Goal: Contribute content: Add original content to the website for others to see

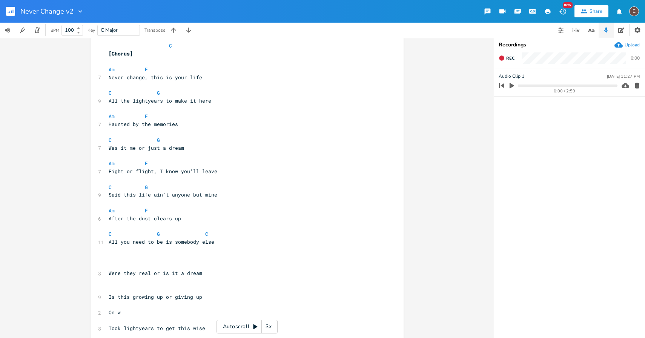
scroll to position [234, 0]
type textarea "ight, I know you'll leave"
drag, startPoint x: 219, startPoint y: 171, endPoint x: 157, endPoint y: 173, distance: 62.2
click at [157, 173] on pre "Fight or flight, I know you'll leave" at bounding box center [243, 171] width 272 height 8
type textarea "bury mw"
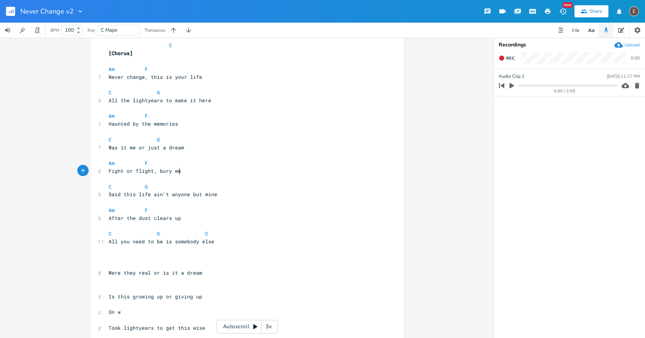
scroll to position [0, 3]
type textarea "e"
click at [156, 216] on span "After the dust clears up" at bounding box center [145, 218] width 72 height 7
type textarea "clears"
click at [156, 216] on span "After the dust clears up" at bounding box center [145, 218] width 72 height 7
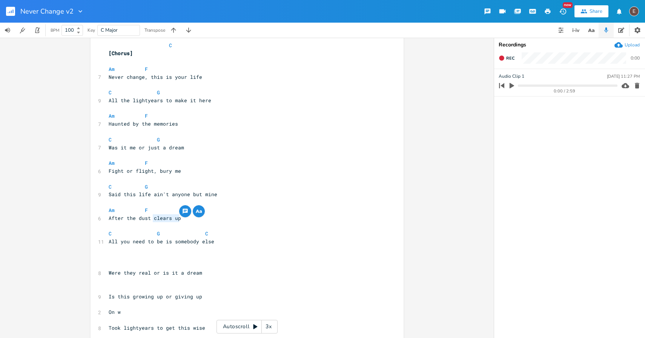
drag, startPoint x: 178, startPoint y: 218, endPoint x: 150, endPoint y: 220, distance: 28.7
click at [150, 220] on pre "After the dust clears up" at bounding box center [243, 218] width 272 height 8
type textarea "settle"
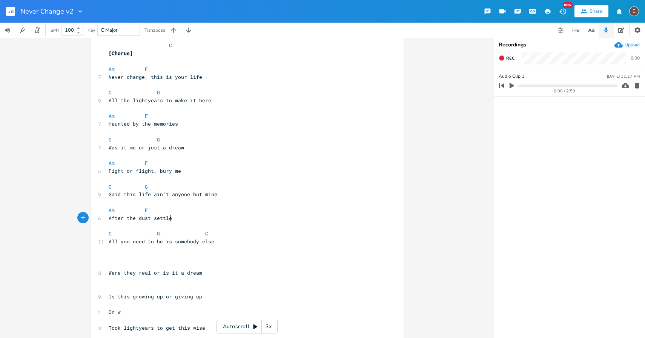
click at [115, 219] on span "After the dust settle" at bounding box center [140, 218] width 63 height 7
type textarea "Waited for"
click at [166, 220] on span "Waited for the dust settle" at bounding box center [148, 218] width 78 height 7
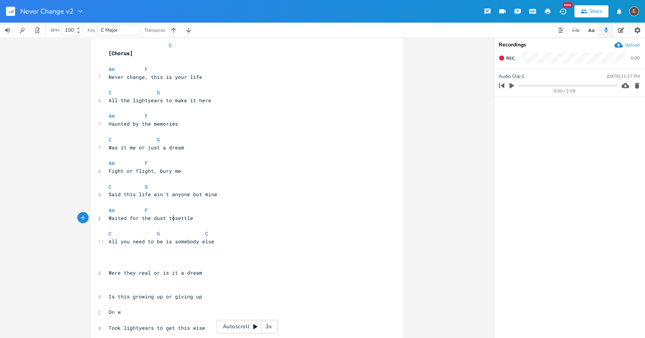
type textarea "to"
click at [140, 211] on span at bounding box center [139, 210] width 12 height 8
click at [206, 218] on pre "Waited for the dust to settle" at bounding box center [243, 218] width 272 height 8
click at [139, 188] on span at bounding box center [139, 187] width 12 height 8
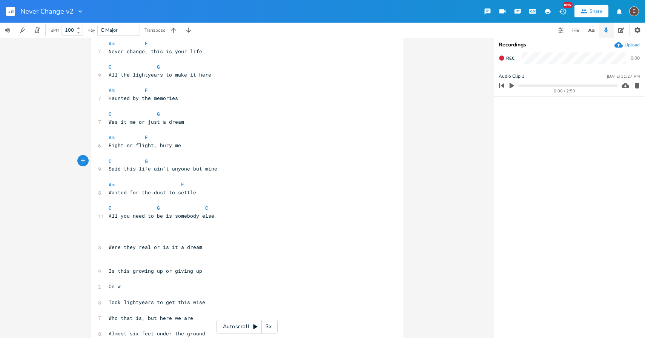
scroll to position [255, 0]
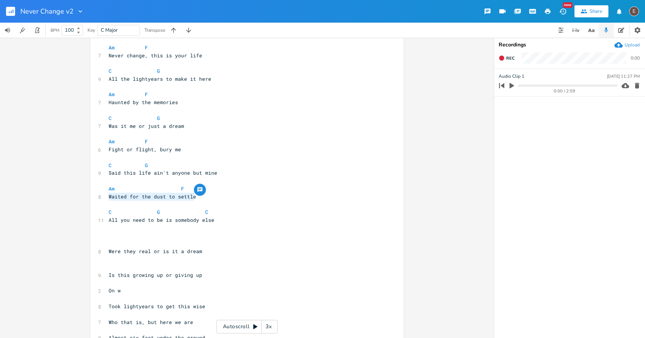
drag, startPoint x: 192, startPoint y: 199, endPoint x: 107, endPoint y: 196, distance: 85.6
click at [107, 196] on pre "Waited for the dust to settle" at bounding box center [243, 197] width 272 height 8
type textarea "DImi"
type textarea "iminishing smoke,"
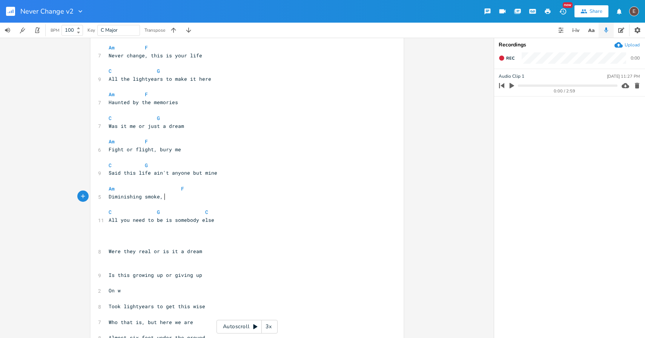
scroll to position [0, 41]
click at [132, 196] on span "Diminishing smoke," at bounding box center [136, 196] width 54 height 7
type textarea "Diminishing"
click at [149, 203] on pre at bounding box center [243, 205] width 272 height 8
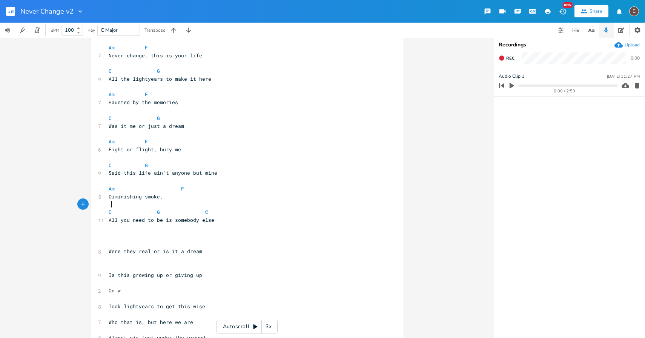
click at [157, 192] on span at bounding box center [163, 189] width 12 height 8
drag, startPoint x: 156, startPoint y: 199, endPoint x: 106, endPoint y: 200, distance: 50.1
click at [107, 200] on pre "Diminishing smoke," at bounding box center [243, 197] width 272 height 8
type textarea "When the smoke clears up,"
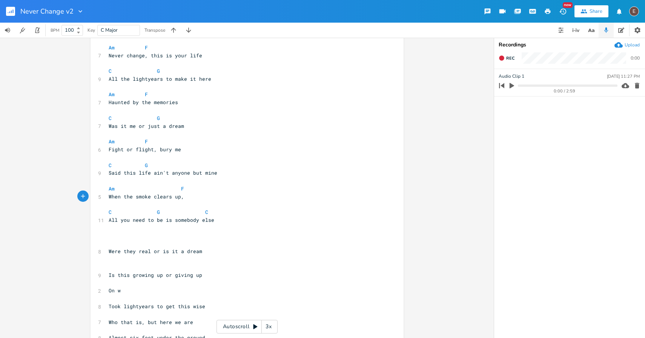
scroll to position [0, 62]
click at [194, 198] on pre "When the smoke clears up, ," at bounding box center [243, 197] width 272 height 8
click at [175, 190] on span at bounding box center [175, 189] width 12 height 8
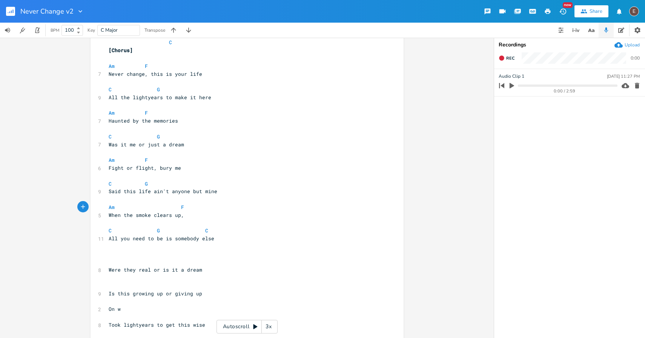
scroll to position [235, 0]
click at [160, 242] on span "All you need to be is somebody else" at bounding box center [162, 239] width 106 height 7
click at [109, 241] on span "All you need to be is somebody else" at bounding box center [162, 239] width 106 height 7
type textarea "All th"
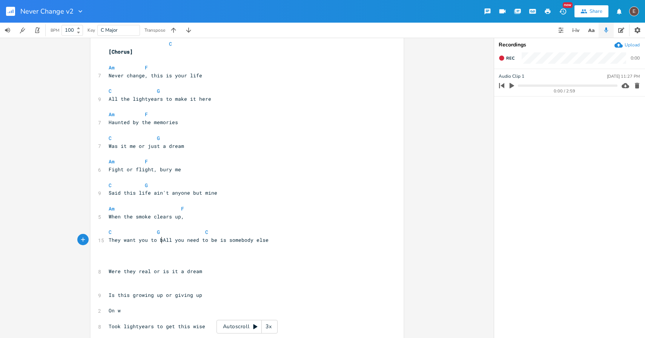
type textarea "They want you to be"
type textarea "change, to be"
type textarea "All you need to be is"
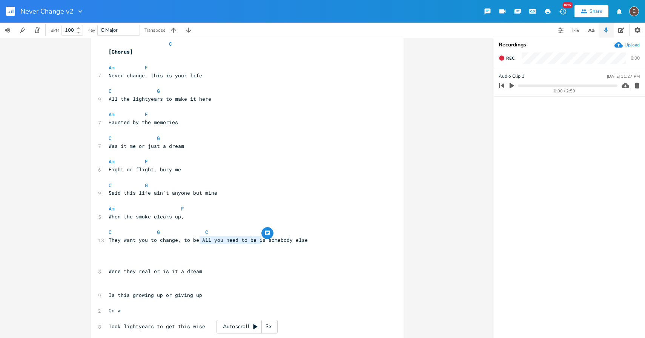
drag, startPoint x: 260, startPoint y: 239, endPoint x: 198, endPoint y: 239, distance: 62.2
click at [198, 239] on span "They want you to change, to be All you need to be is somebody else" at bounding box center [208, 239] width 199 height 7
click at [172, 242] on span "They want you to change, to be somebody else" at bounding box center [175, 239] width 133 height 7
click at [174, 242] on span "They want you to change, to be somebody else" at bounding box center [175, 239] width 133 height 7
type textarea "("
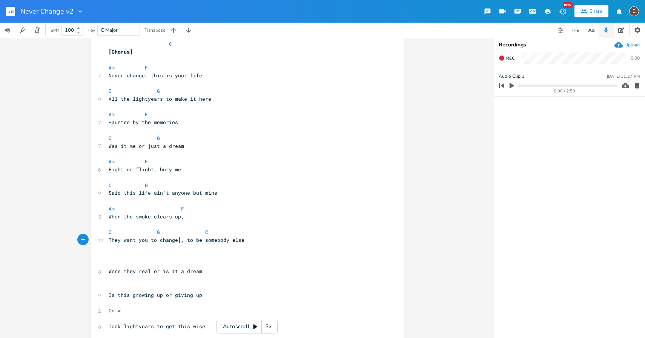
scroll to position [0, 2]
type textarea "T"
type textarea "(T"
click at [253, 246] on pre "​" at bounding box center [243, 248] width 272 height 8
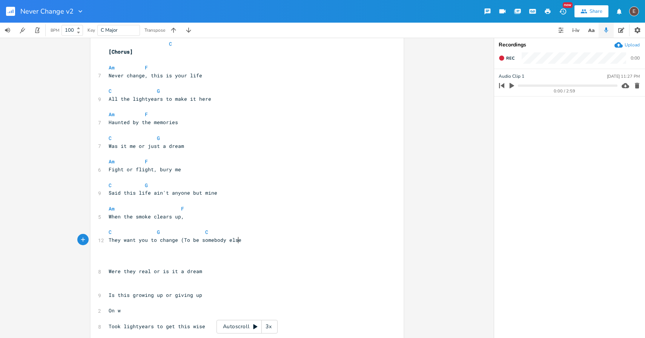
click at [250, 242] on pre "They want you to change (To be somebody else" at bounding box center [243, 240] width 272 height 8
type textarea ")"
click at [152, 227] on pre at bounding box center [243, 225] width 272 height 8
click at [150, 232] on span at bounding box center [151, 232] width 12 height 8
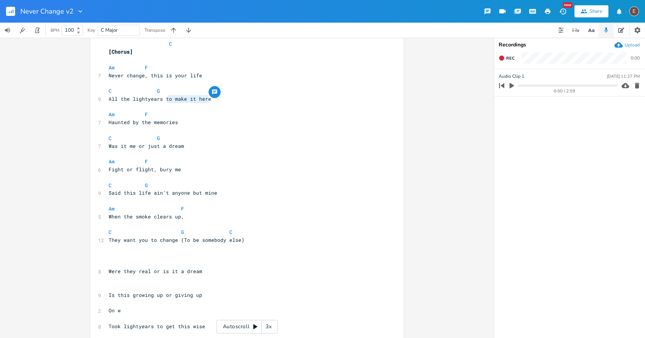
type textarea "to make it here"
drag, startPoint x: 215, startPoint y: 98, endPoint x: 163, endPoint y: 100, distance: 51.3
click at [163, 100] on pre "All the lightyears to make it here" at bounding box center [243, 99] width 272 height 8
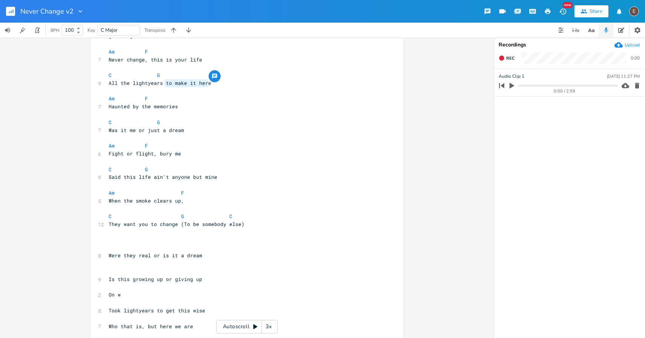
scroll to position [254, 0]
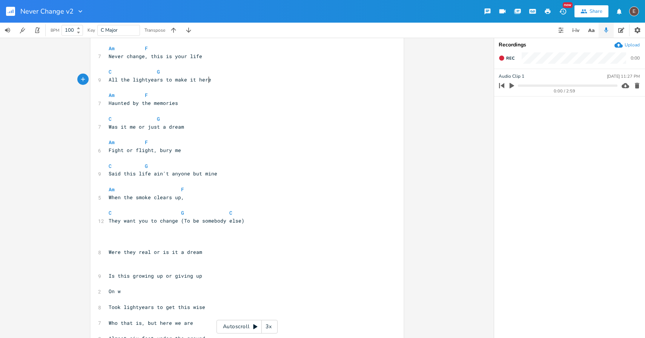
click at [213, 80] on pre "All the lightyears to make it here" at bounding box center [243, 80] width 272 height 8
drag, startPoint x: 208, startPoint y: 79, endPoint x: 171, endPoint y: 80, distance: 37.3
click at [171, 80] on pre "All the lightyears to make it here" at bounding box center [243, 80] width 272 height 8
type textarea "get this far"
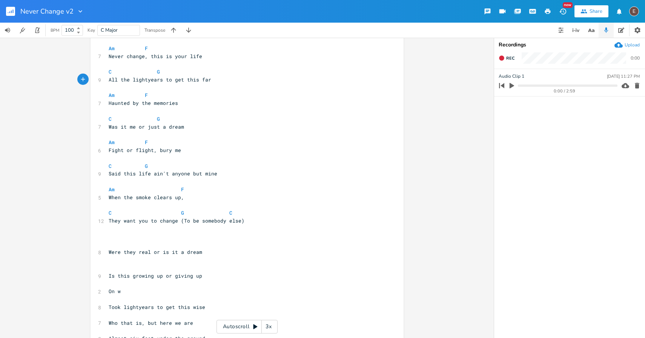
scroll to position [260, 0]
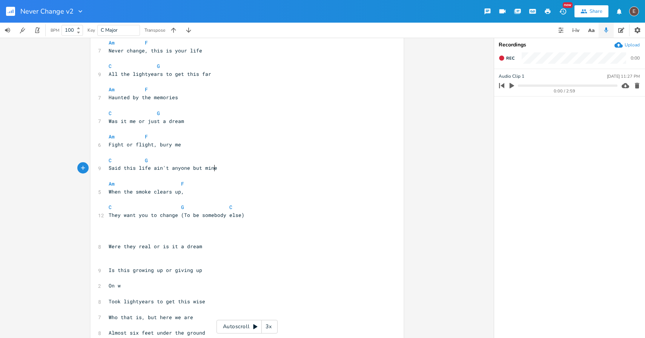
type textarea "ife ain't anyone but mine"
drag, startPoint x: 213, startPoint y: 169, endPoint x: 103, endPoint y: 170, distance: 110.1
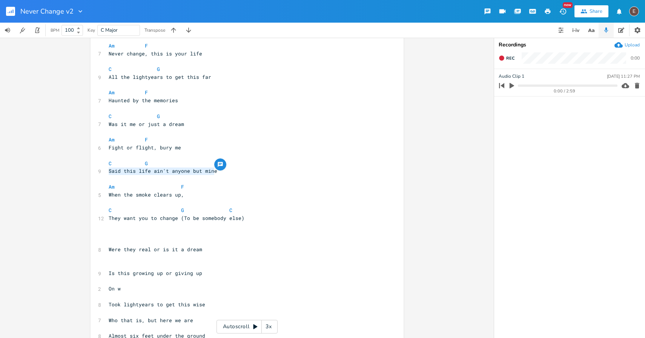
scroll to position [258, 0]
type textarea "Said this life ain't anyone but mine"
click at [201, 167] on span "Said this life ain't anyone but mine" at bounding box center [163, 170] width 109 height 7
drag, startPoint x: 213, startPoint y: 170, endPoint x: 103, endPoint y: 170, distance: 110.5
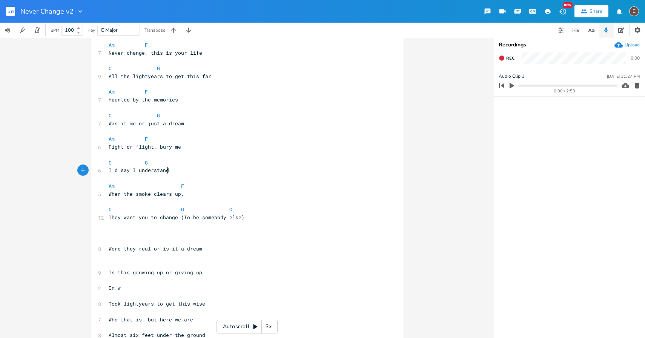
scroll to position [0, 44]
type textarea "I'd say I understand it"
type textarea "'d say I understand it"
drag, startPoint x: 186, startPoint y: 170, endPoint x: 106, endPoint y: 174, distance: 80.0
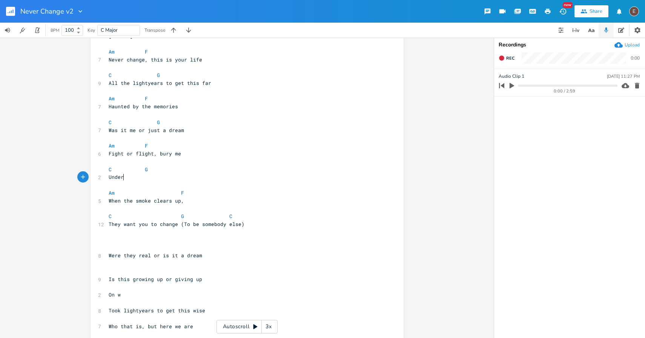
scroll to position [0, 15]
type textarea "Under"
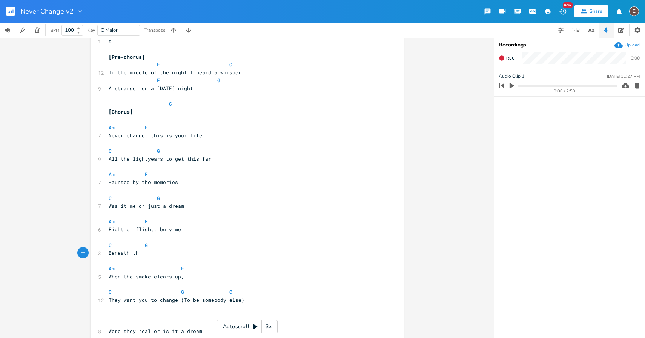
scroll to position [0, 29]
type textarea "Beneath this co"
type textarea "co"
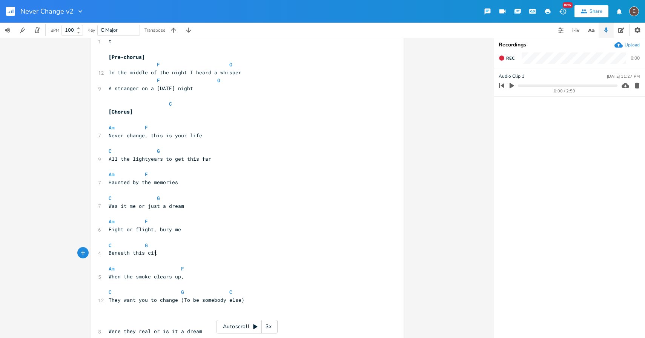
type textarea "city"
click at [109, 254] on span "Beneath this city" at bounding box center [134, 252] width 51 height 7
type textarea "Burn this city"
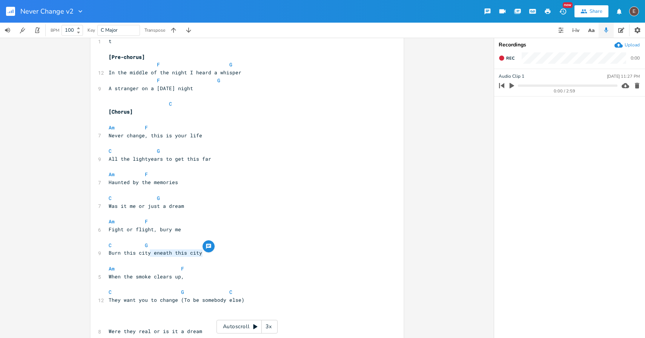
type textarea "eneath this city"
drag, startPoint x: 208, startPoint y: 251, endPoint x: 151, endPoint y: 255, distance: 57.4
click at [151, 255] on pre "Burn this city eneath this city" at bounding box center [243, 253] width 272 height 8
click at [127, 254] on span "Burn this city eneath this city" at bounding box center [155, 252] width 93 height 7
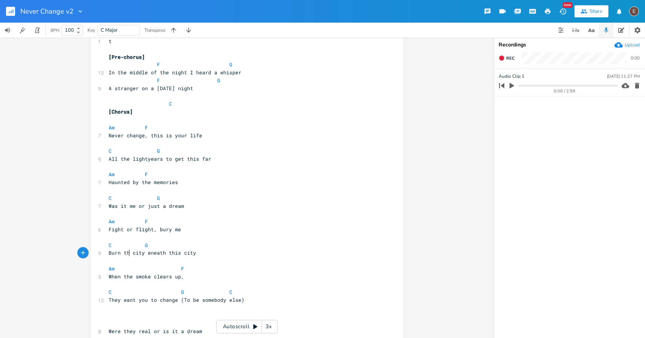
type textarea "the"
type textarea "eneath this city"
drag, startPoint x: 214, startPoint y: 256, endPoint x: 148, endPoint y: 254, distance: 66.0
click at [148, 254] on pre "Burn the city eneath this city" at bounding box center [243, 253] width 272 height 8
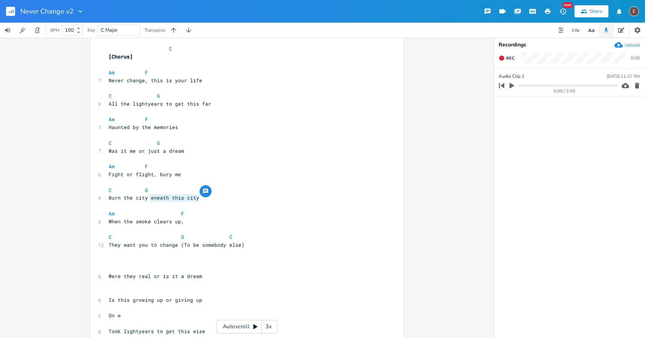
scroll to position [240, 0]
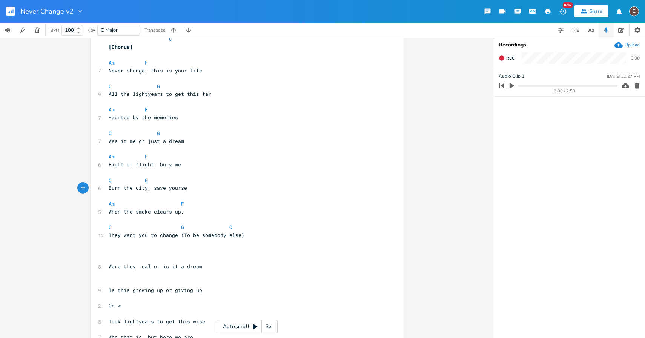
type textarea ", save yourself"
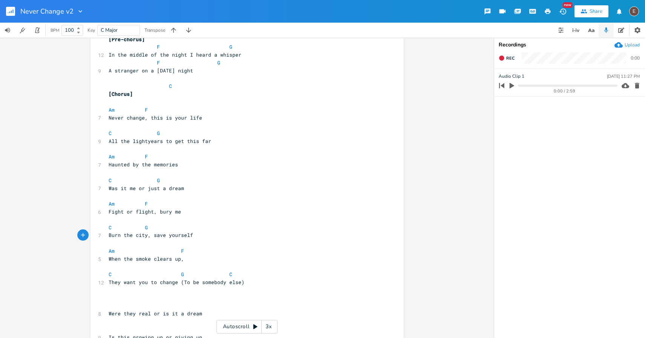
scroll to position [185, 0]
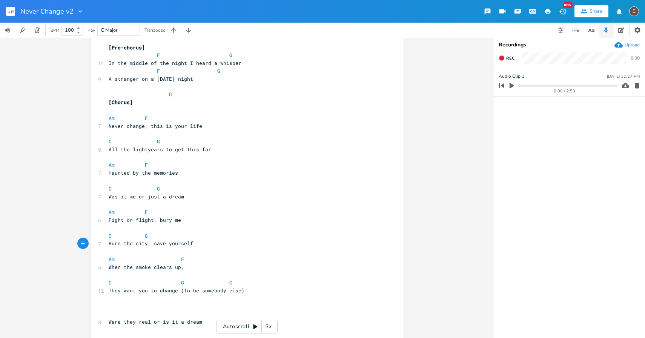
click at [203, 198] on pre "Was it me or just a dream" at bounding box center [243, 197] width 272 height 8
click at [202, 154] on pre at bounding box center [243, 157] width 272 height 8
click at [200, 150] on span "All the lightyears to get this far" at bounding box center [160, 149] width 103 height 7
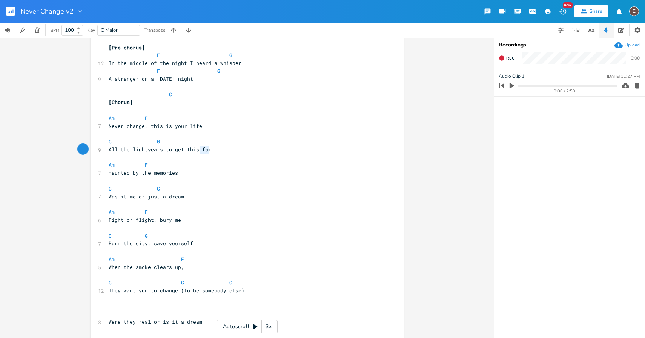
type textarea "All the lightyears to get this far"
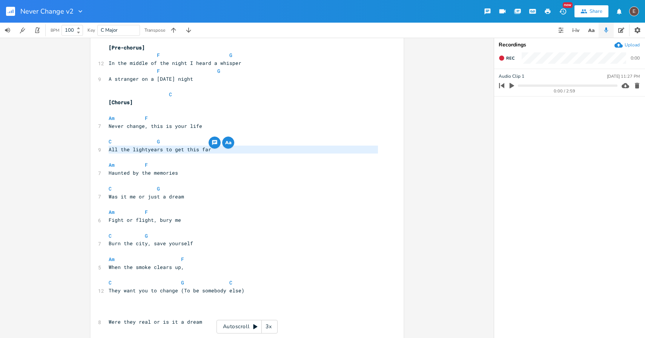
click at [200, 150] on span "All the lightyears to get this far" at bounding box center [160, 149] width 103 height 7
click at [221, 185] on pre "C G" at bounding box center [243, 189] width 272 height 8
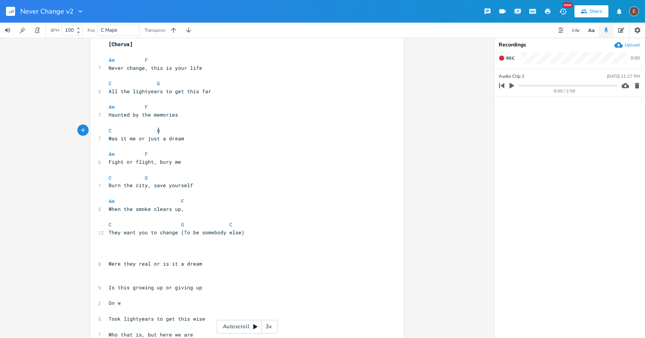
scroll to position [241, 0]
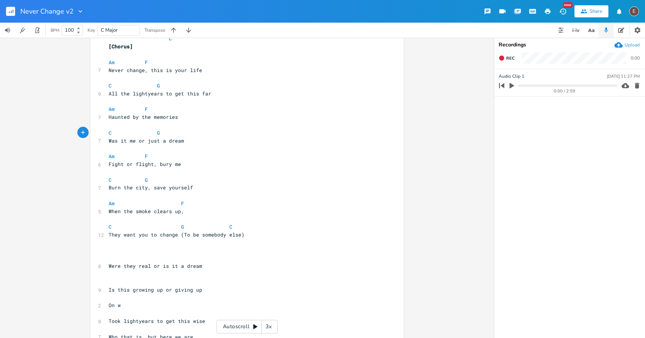
type textarea "r"
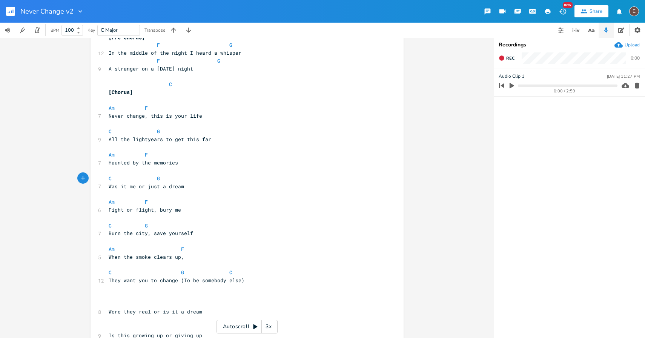
scroll to position [194, 0]
click at [286, 285] on pre "​" at bounding box center [243, 289] width 272 height 8
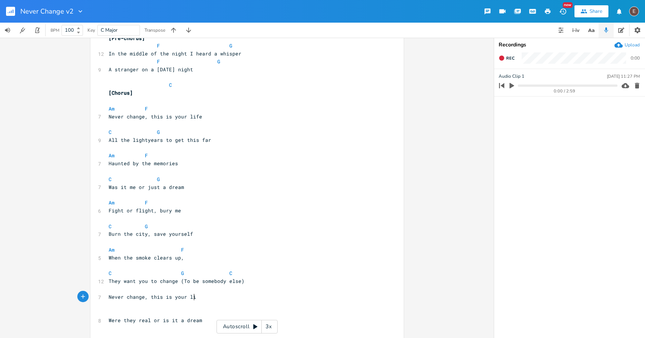
type textarea "Never change, this is your life"
type textarea "All the lightyears to get this far"
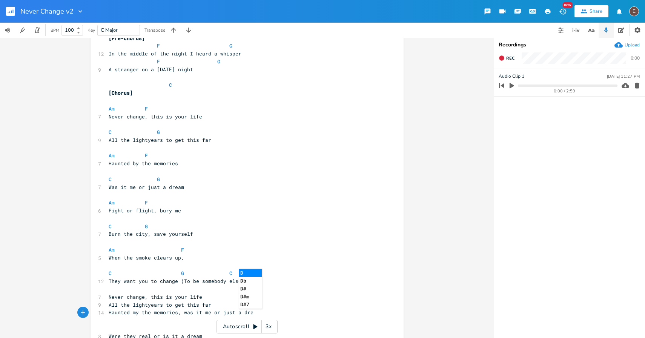
type textarea "Haunted my the memories, was it me or just a dream"
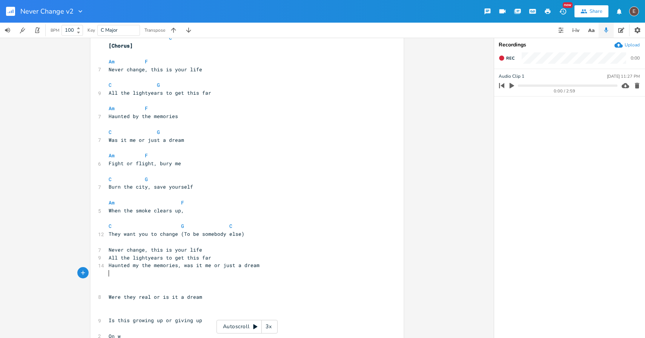
scroll to position [246, 0]
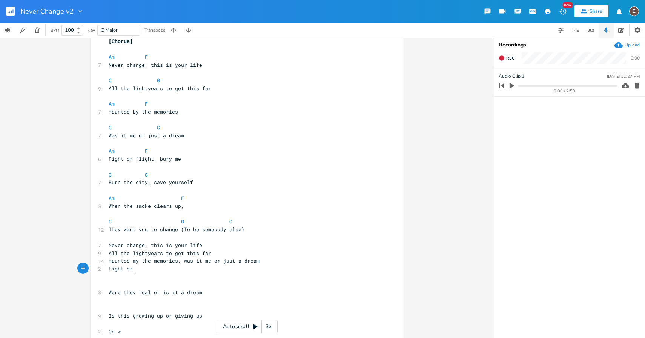
type textarea "Fight or fi"
type textarea "light, bury me"
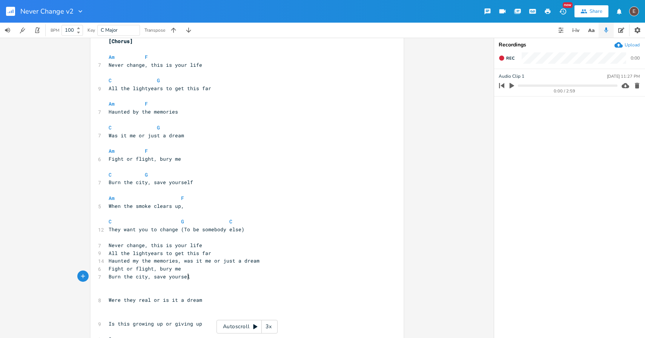
type textarea "Burn the city, save yourself"
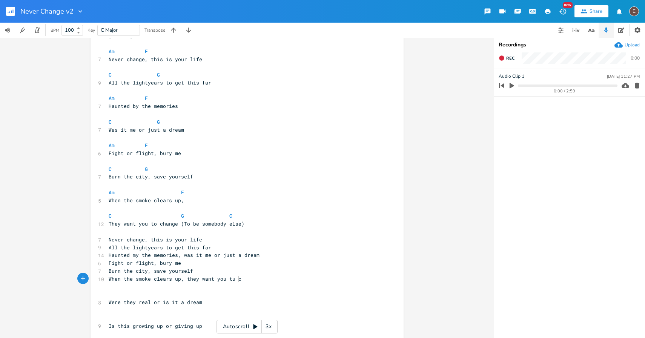
type textarea "When the smoke clears up, they want you tu ch"
type textarea "o changem"
type textarea "(To be soembod"
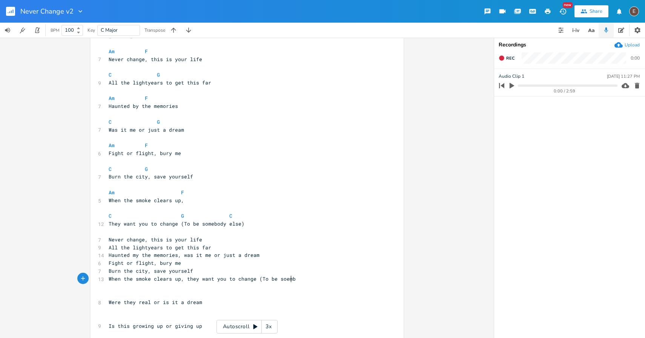
scroll to position [0, 37]
type textarea "bd"
type textarea "mebody else)"
click at [130, 254] on span "Haunted my the memories, was it me or just a dream" at bounding box center [184, 254] width 151 height 7
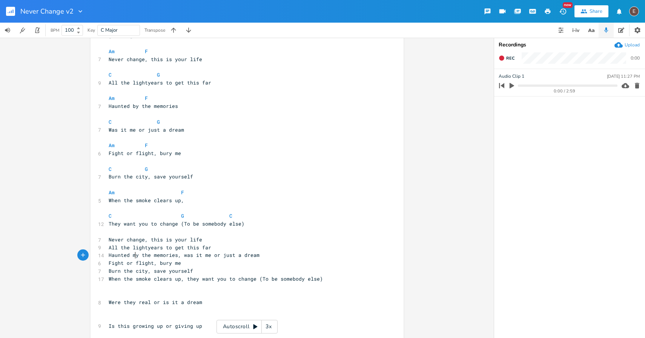
click at [133, 254] on span "Haunted my the memories, was it me or just a dream" at bounding box center [184, 254] width 151 height 7
type textarea "b"
click at [245, 277] on span "When the smoke clears up, they want you to change (To be somebody else)" at bounding box center [216, 278] width 214 height 7
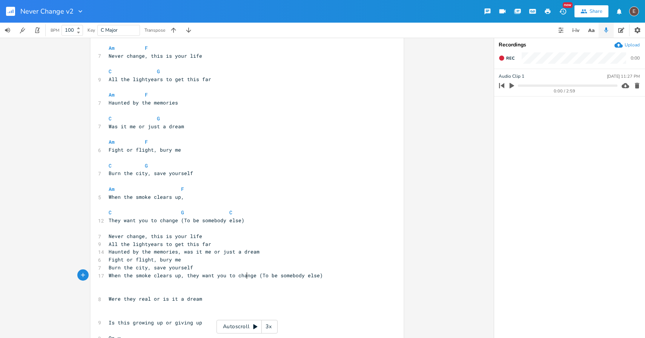
scroll to position [256, 0]
type textarea ", w"
drag, startPoint x: 182, startPoint y: 251, endPoint x: 175, endPoint y: 251, distance: 7.2
click at [175, 251] on span "Haunted by the memories, was it me or just a dream" at bounding box center [184, 250] width 151 height 7
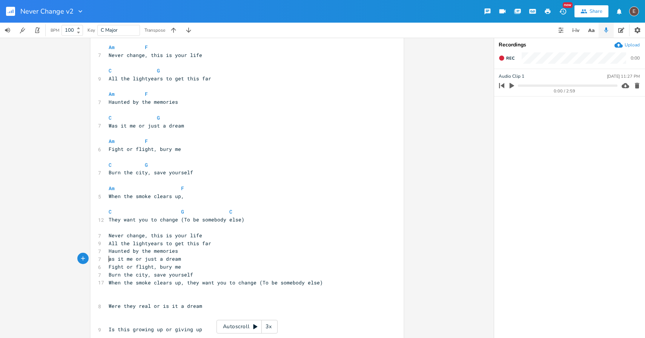
type textarea "W"
click at [205, 264] on pre "Fight or flight, bury me" at bounding box center [243, 267] width 272 height 8
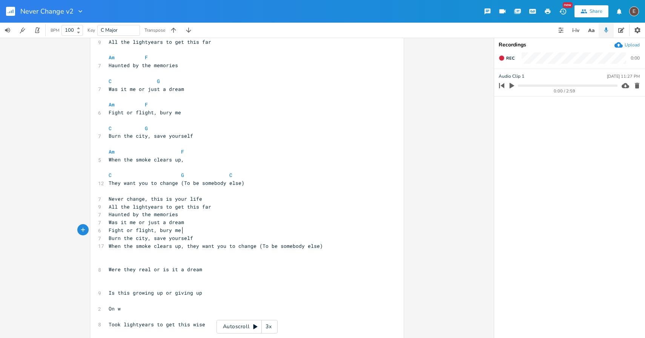
scroll to position [296, 0]
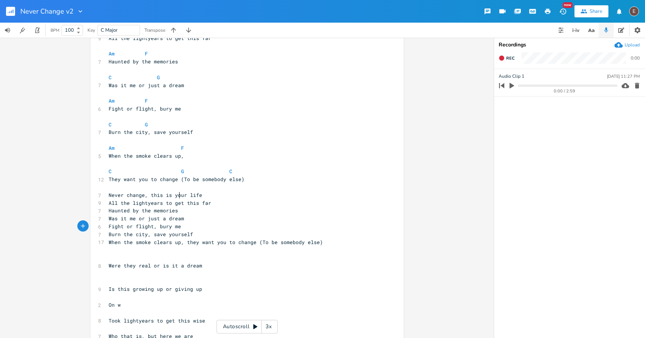
click at [177, 197] on span "Never change, this is your life" at bounding box center [155, 195] width 93 height 7
type textarea "your"
click at [177, 197] on span "Never change, this is your life" at bounding box center [155, 195] width 93 height 7
type textarea "t"
drag, startPoint x: 184, startPoint y: 244, endPoint x: 179, endPoint y: 244, distance: 4.9
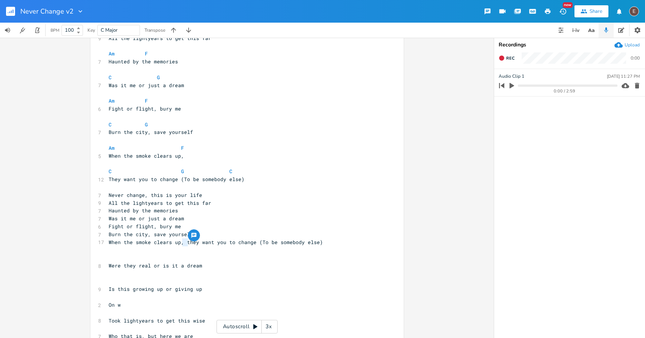
click at [179, 244] on span "When the smoke clears up, they want you to change (To be somebody else)" at bounding box center [216, 242] width 214 height 7
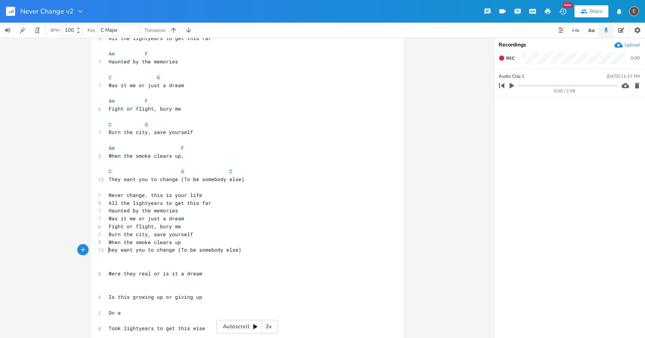
type textarea "T"
click at [262, 241] on pre "When the smoke clears up" at bounding box center [243, 242] width 272 height 8
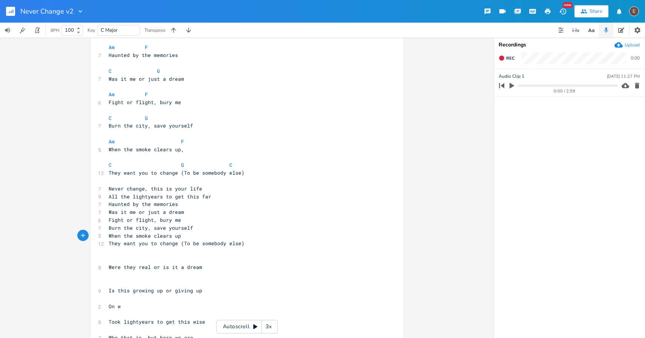
scroll to position [303, 0]
click at [262, 242] on pre "They want you to change (To be somebody else)" at bounding box center [243, 242] width 272 height 8
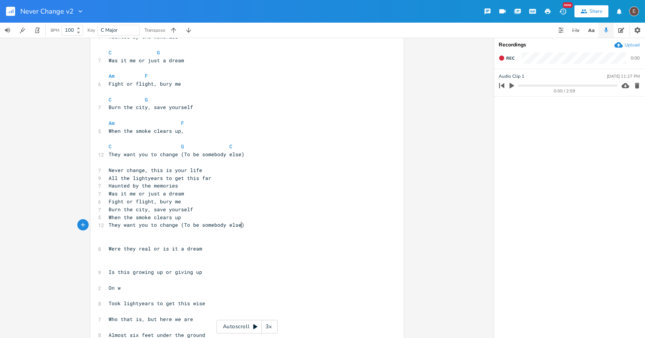
scroll to position [322, 0]
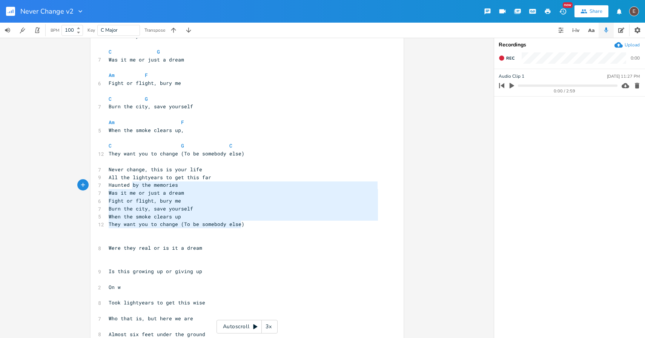
drag, startPoint x: 243, startPoint y: 225, endPoint x: 131, endPoint y: 187, distance: 118.4
type textarea "by the memories Was it me or just a dream Fight or flight, bury me Burn the cit…"
click at [179, 201] on pre "Fight or flight, bury me" at bounding box center [243, 201] width 272 height 8
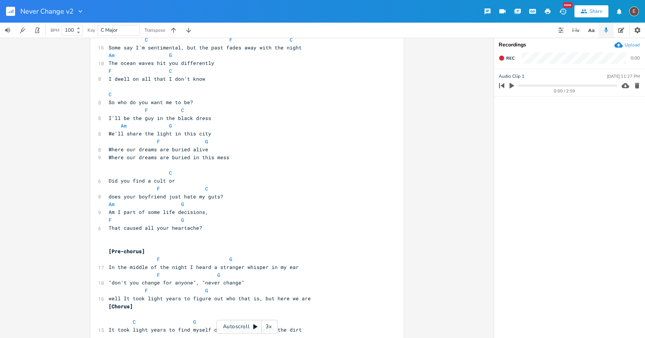
scroll to position [1623, 0]
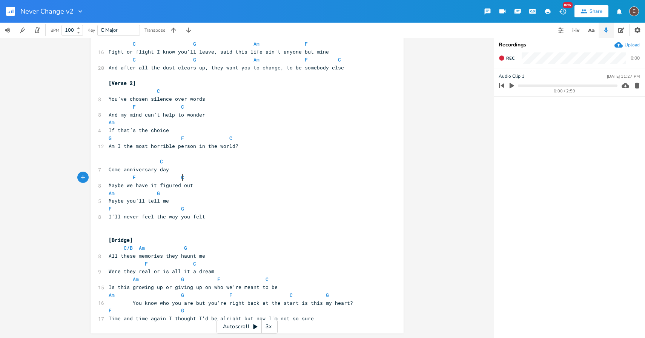
click at [181, 180] on pre "F C" at bounding box center [243, 177] width 272 height 8
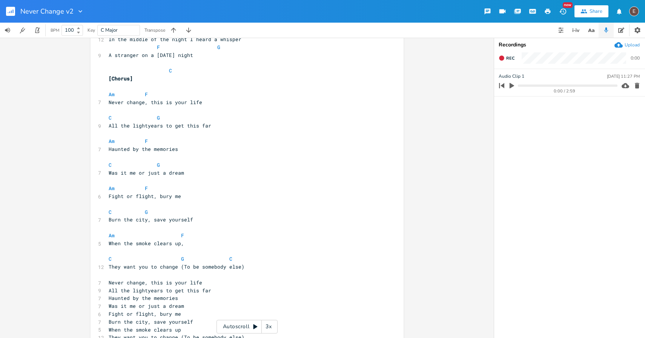
scroll to position [1485, 0]
